Goal: Task Accomplishment & Management: Manage account settings

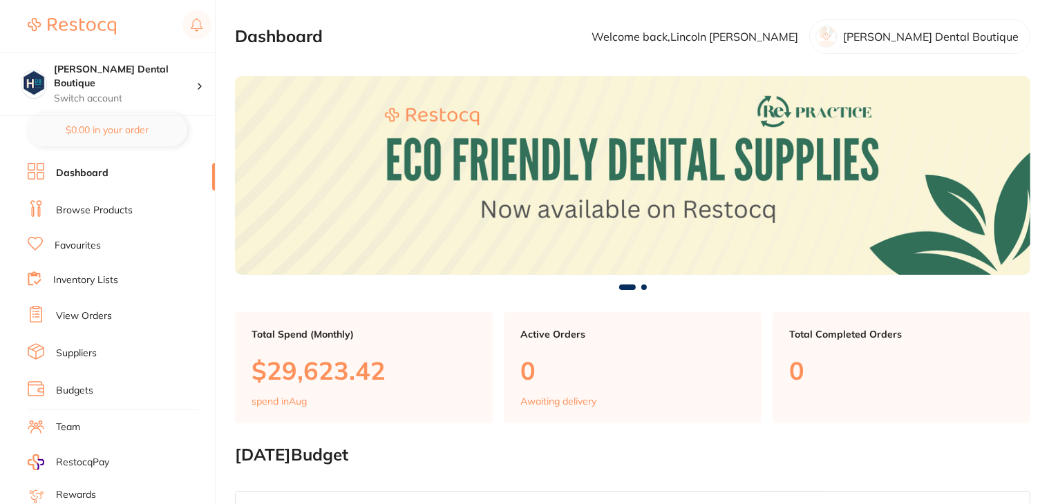
scroll to position [139, 0]
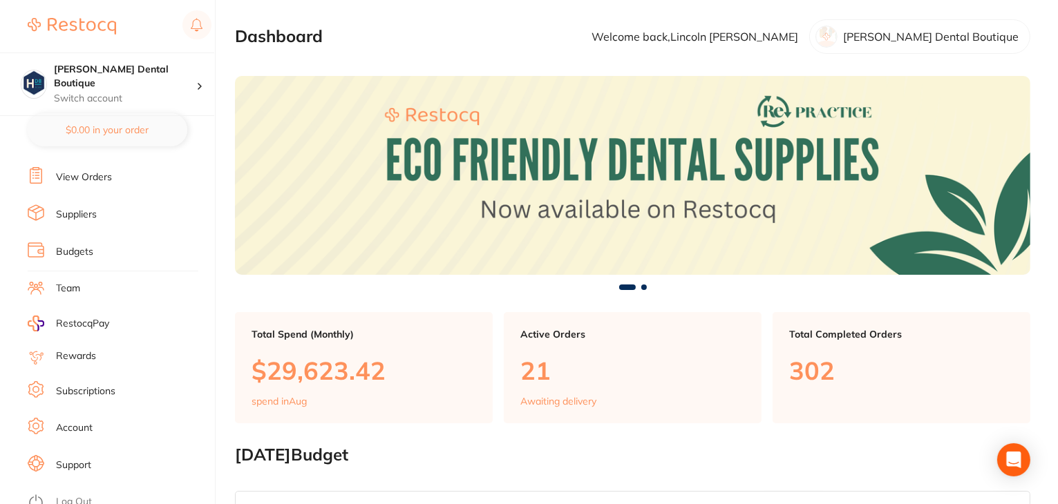
click at [73, 495] on link "Log Out" at bounding box center [74, 502] width 36 height 14
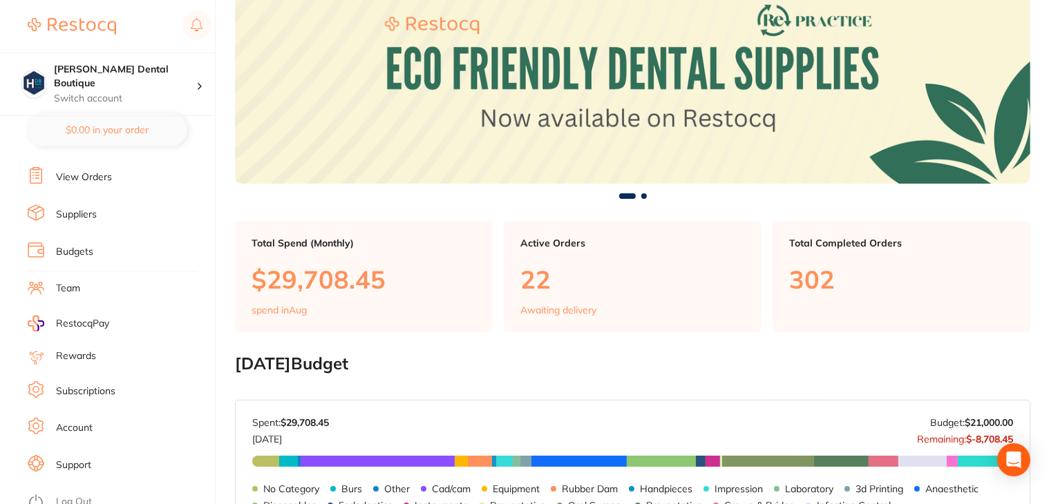
scroll to position [207, 0]
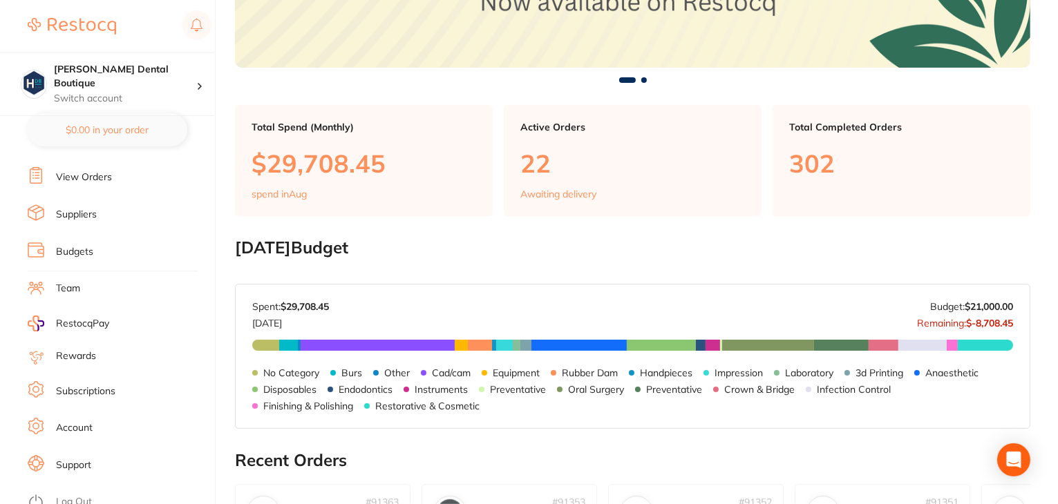
click at [75, 495] on link "Log Out" at bounding box center [74, 502] width 36 height 14
